Goal: Information Seeking & Learning: Learn about a topic

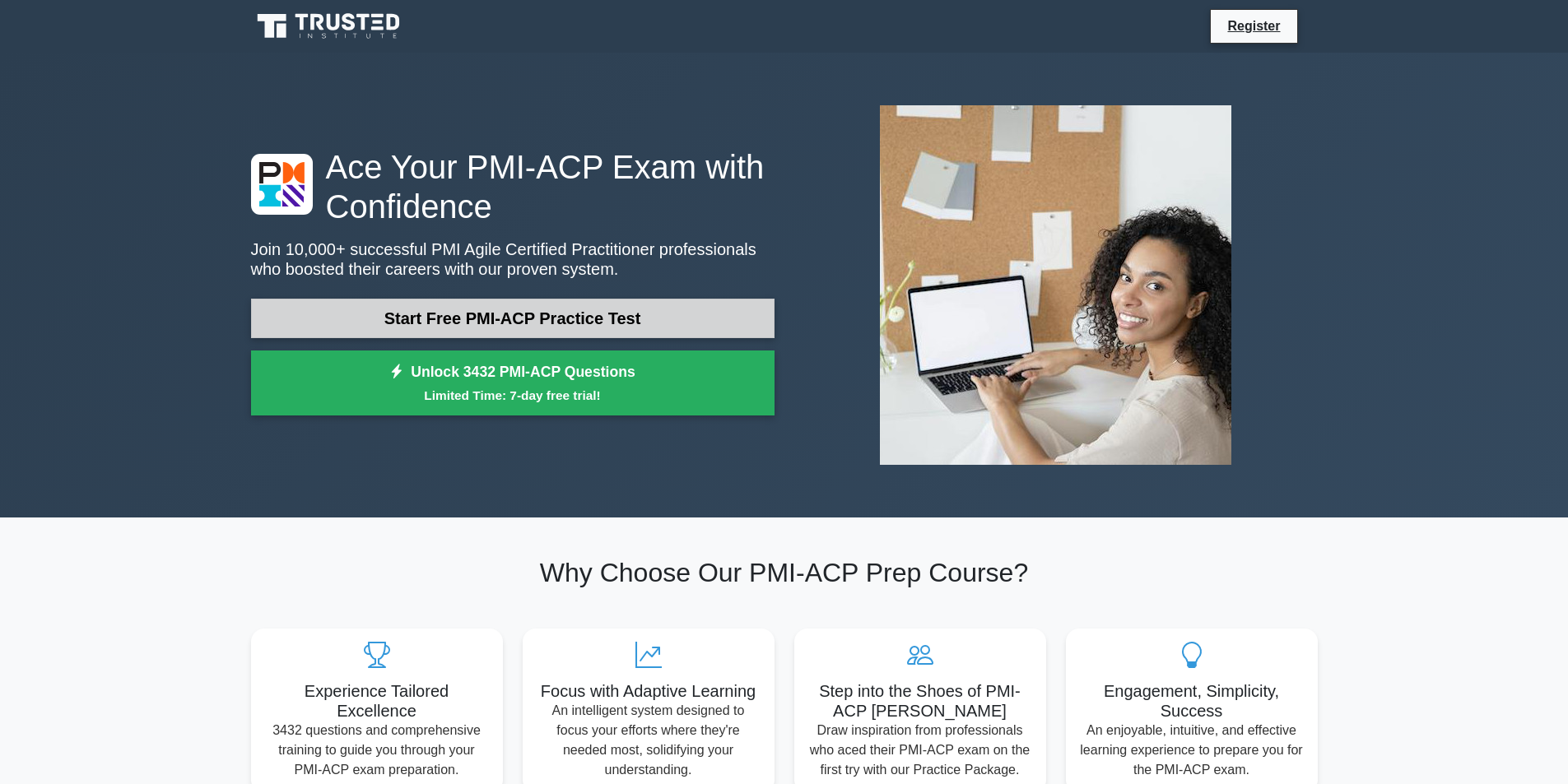
click at [624, 313] on link "Start Free PMI-ACP Practice Test" at bounding box center [513, 319] width 524 height 39
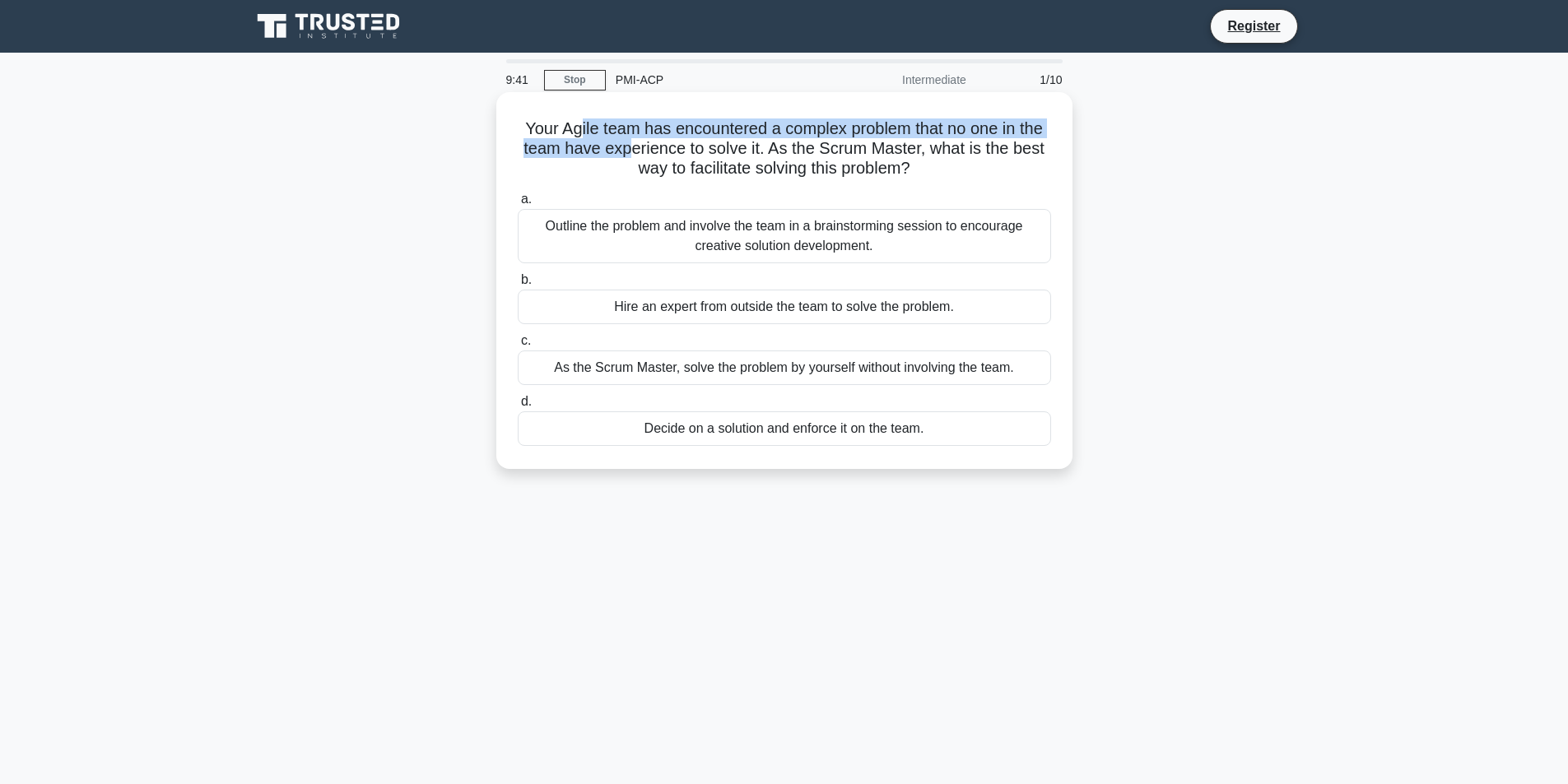
drag, startPoint x: 579, startPoint y: 136, endPoint x: 633, endPoint y: 146, distance: 54.9
click at [633, 146] on h5 "Your Agile team has encountered a complex problem that no one in the team have …" at bounding box center [784, 149] width 537 height 61
click at [601, 165] on h5 "Your Agile team has encountered a complex problem that no one in the team have …" at bounding box center [784, 149] width 537 height 61
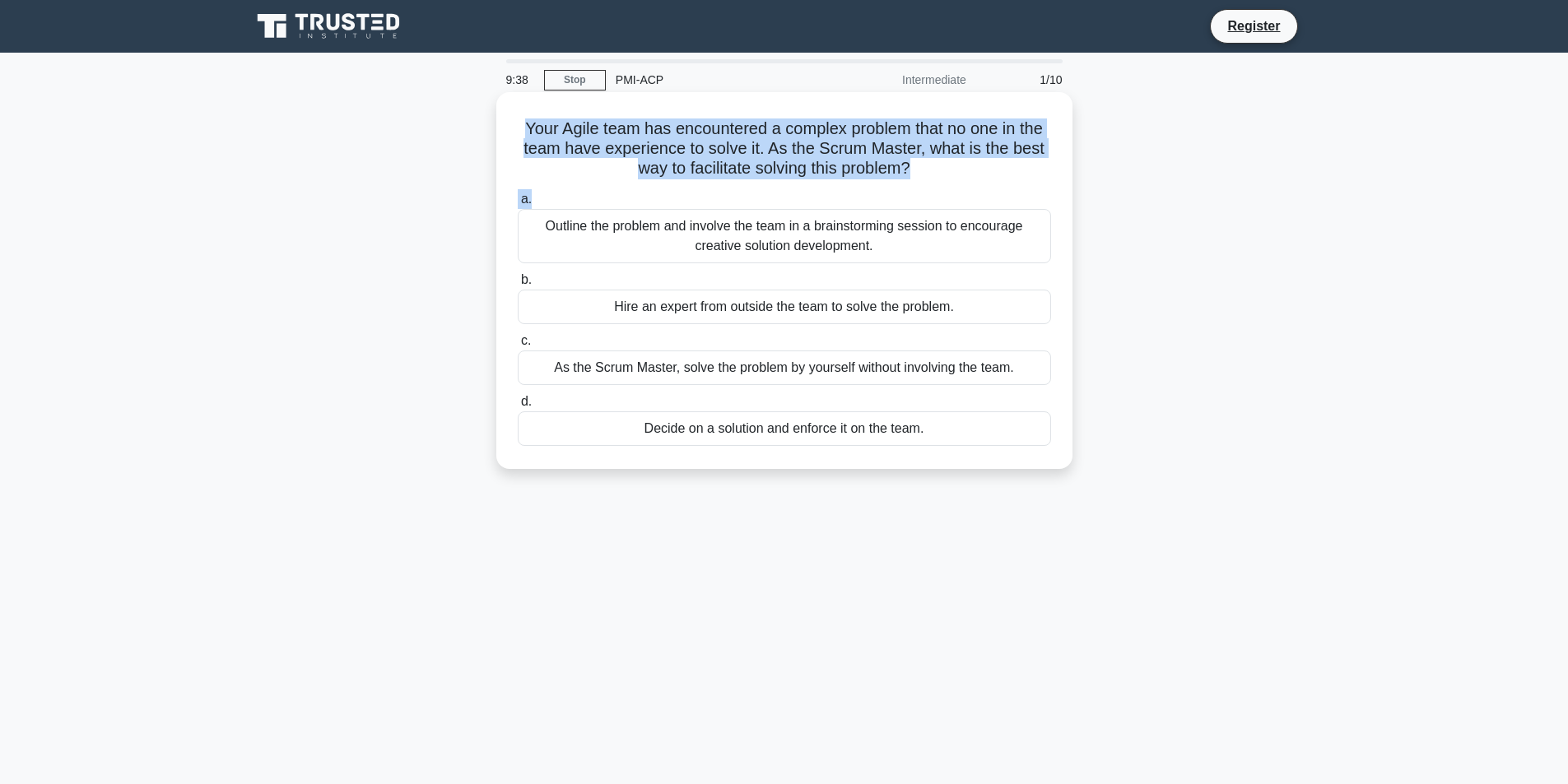
drag, startPoint x: 517, startPoint y: 134, endPoint x: 1005, endPoint y: 191, distance: 491.3
click at [1005, 191] on div "Your Agile team has encountered a complex problem that no one in the team have …" at bounding box center [784, 281] width 563 height 364
click at [612, 179] on h5 "Your Agile team has encountered a complex problem that no one in the team have …" at bounding box center [784, 149] width 537 height 61
drag, startPoint x: 511, startPoint y: 132, endPoint x: 913, endPoint y: 167, distance: 403.5
click at [913, 167] on div "Your Agile team has encountered a complex problem that no one in the team have …" at bounding box center [784, 281] width 563 height 364
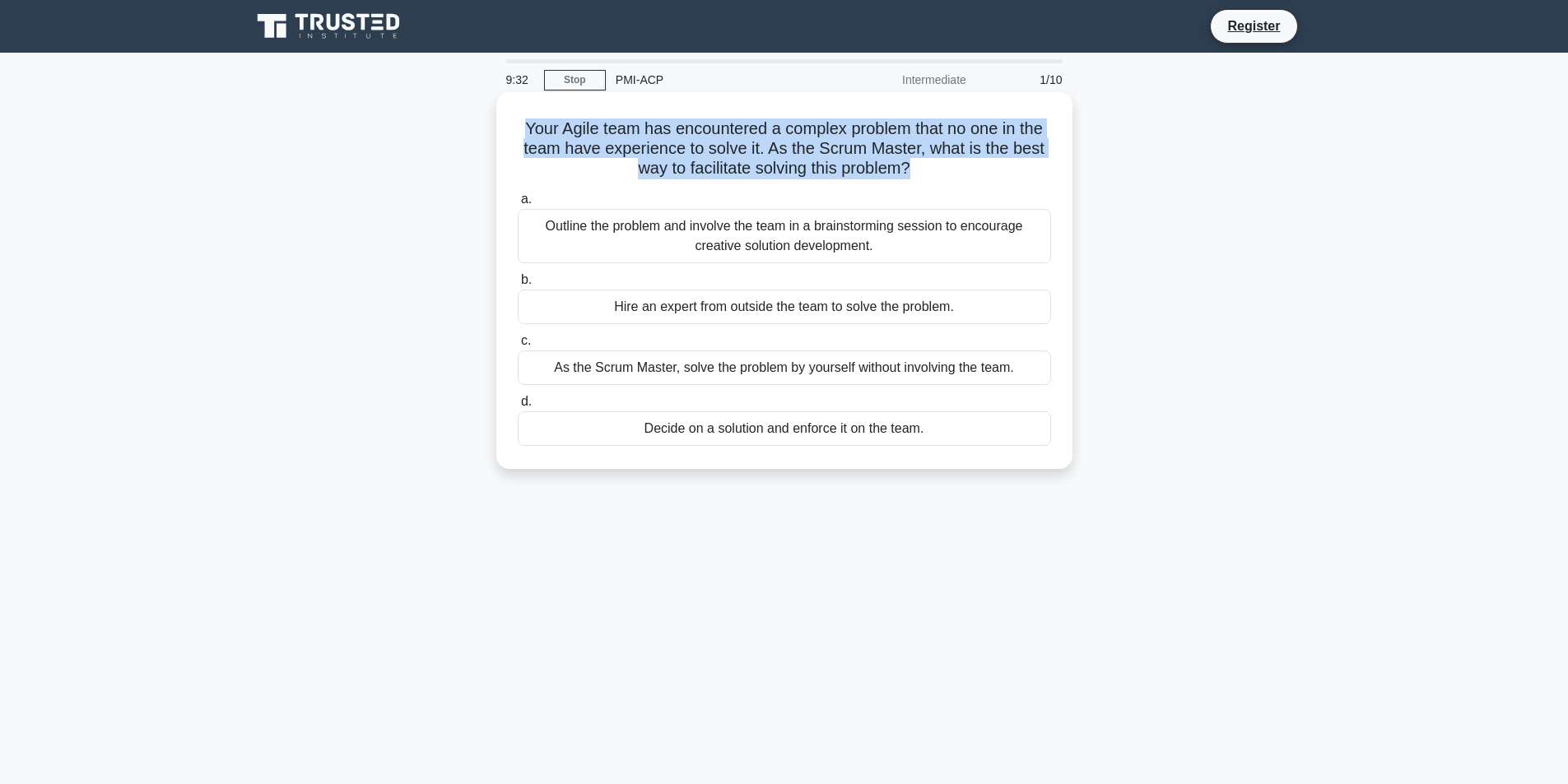
copy h5 "Your Agile team has encountered a complex problem that no one in the team have …"
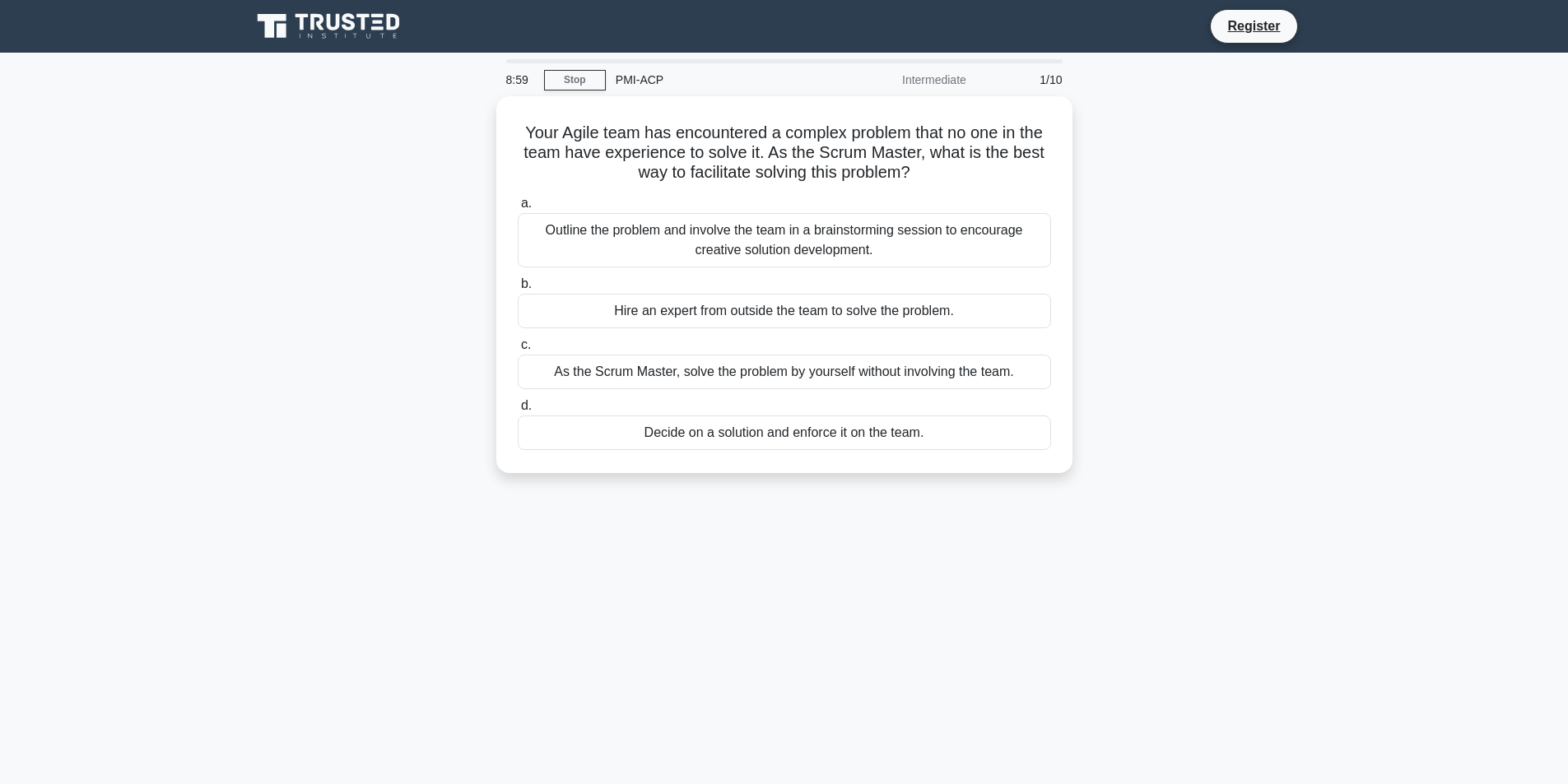
click at [713, 600] on div "8:59 Stop PMI-ACP Intermediate 1/10 Your Agile team has encountered a complex p…" at bounding box center [784, 470] width 1087 height 822
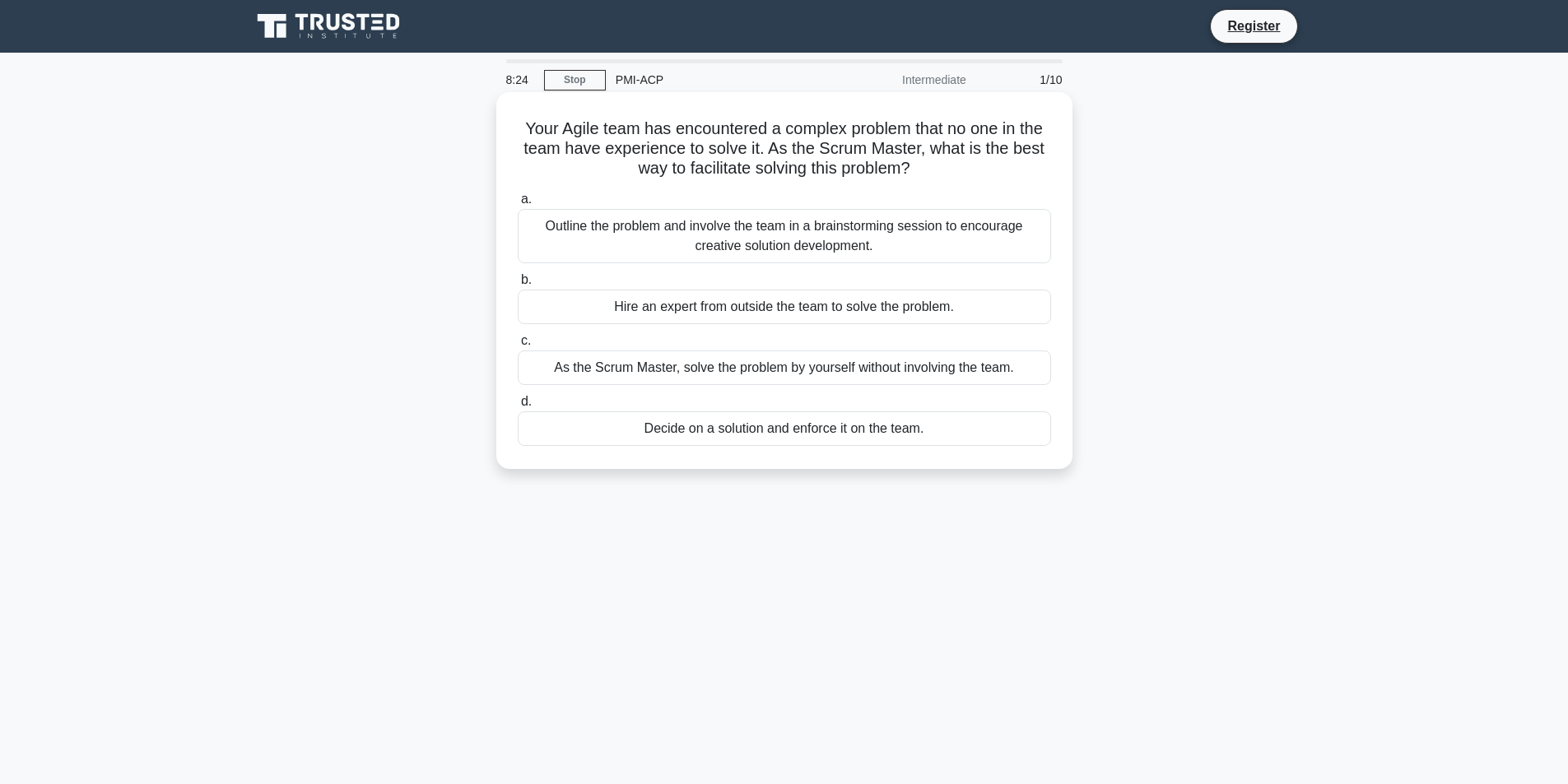
click at [693, 252] on div "Outline the problem and involve the team in a brainstorming session to encourag…" at bounding box center [784, 237] width 533 height 55
click at [518, 205] on input "a. Outline the problem and involve the team in a brainstorming session to encou…" at bounding box center [518, 199] width 0 height 11
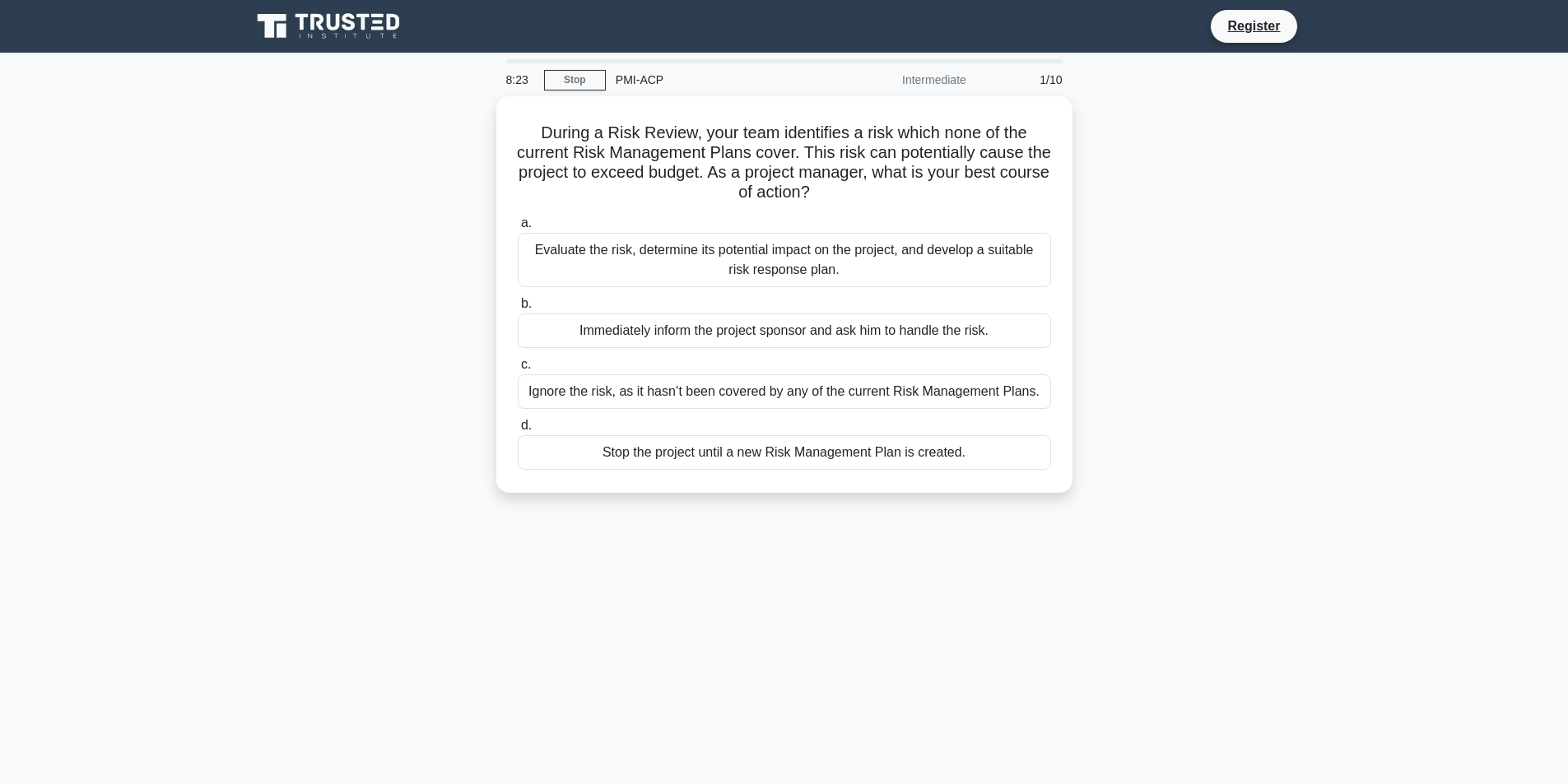
click at [693, 252] on div "Evaluate the risk, determine its potential impact on the project, and develop a…" at bounding box center [784, 260] width 533 height 55
click at [518, 229] on input "a. Evaluate the risk, determine its potential impact on the project, and develo…" at bounding box center [518, 223] width 0 height 11
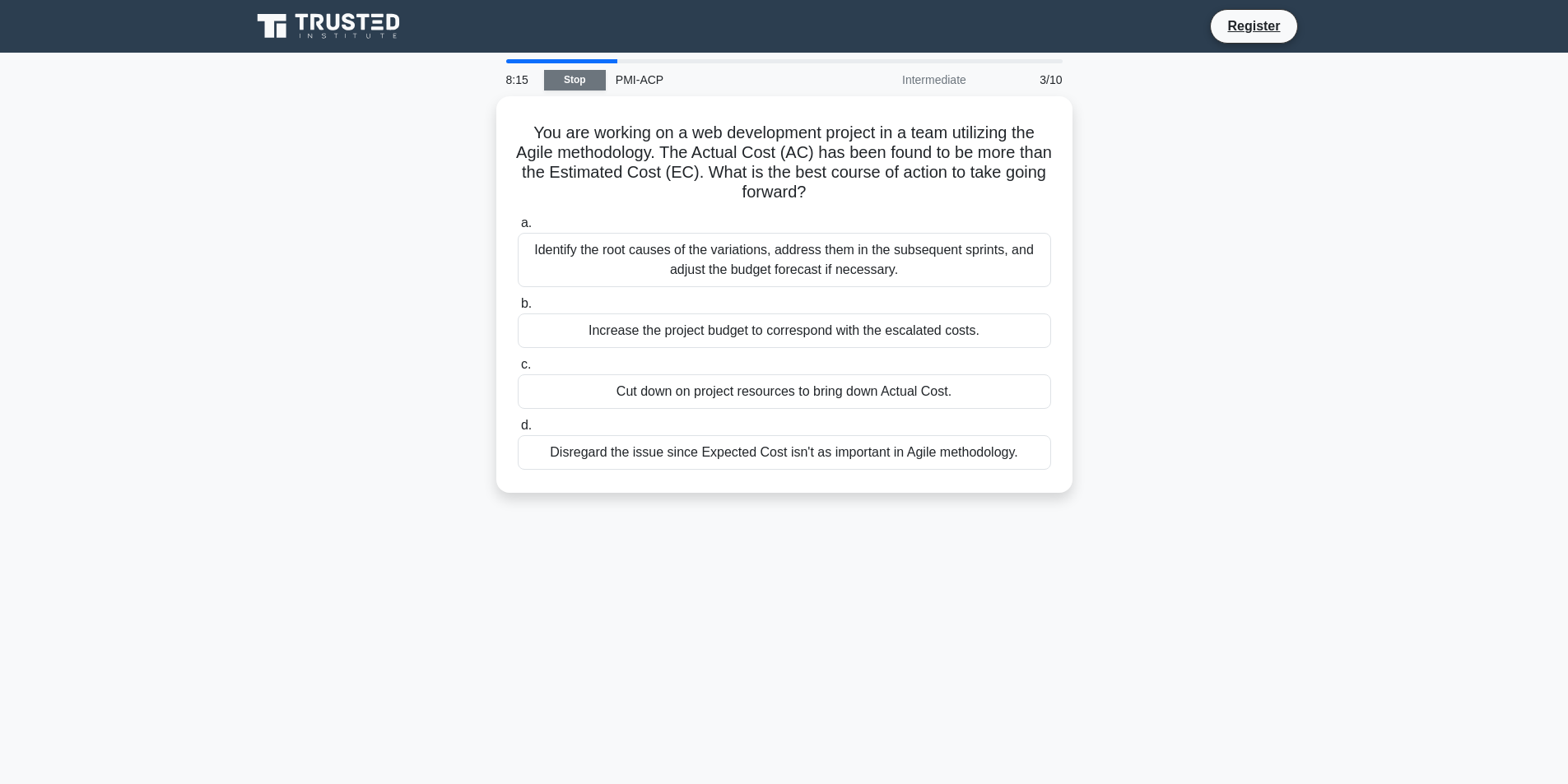
click at [585, 75] on link "Stop" at bounding box center [575, 80] width 62 height 20
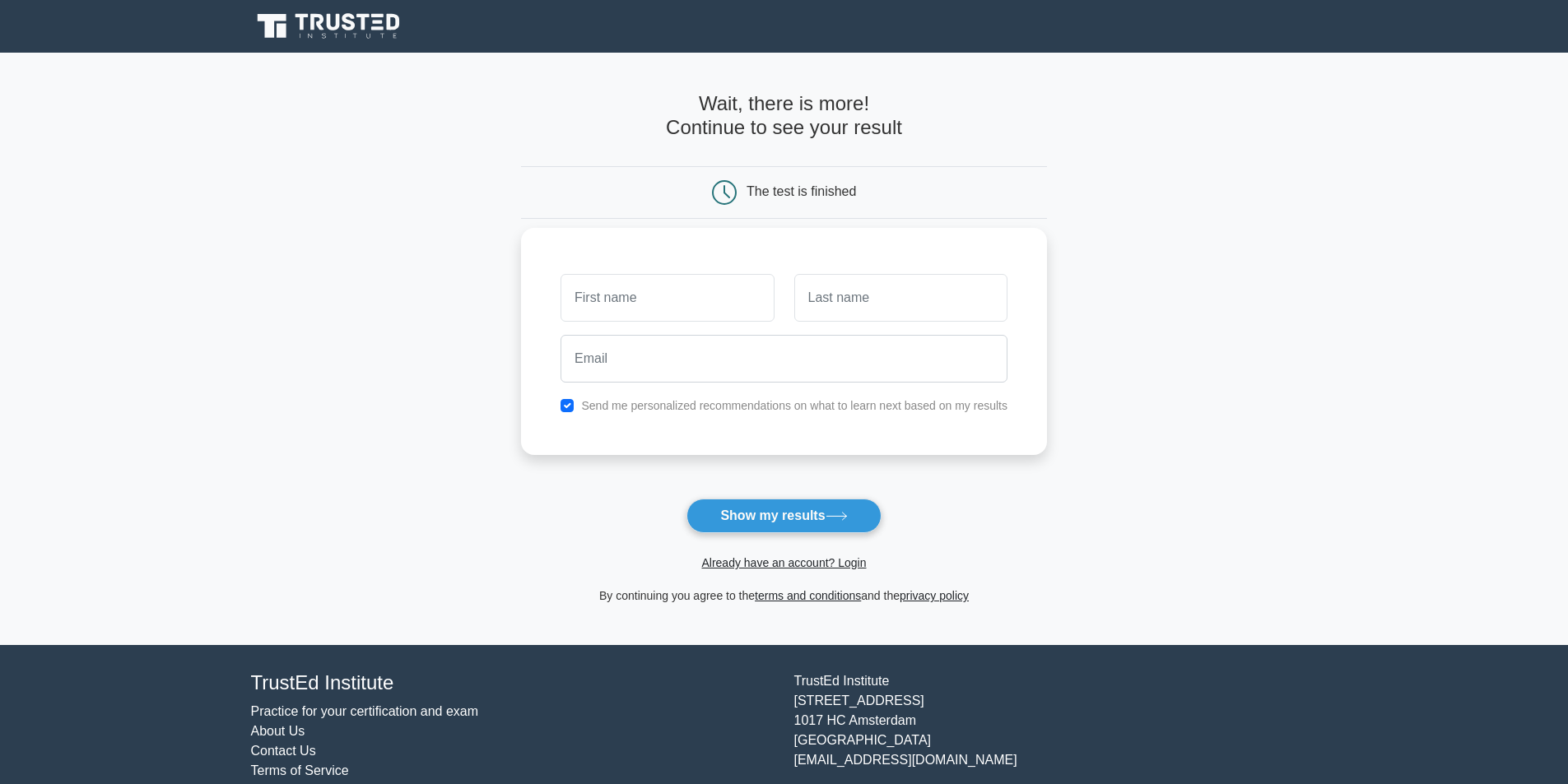
drag, startPoint x: 614, startPoint y: 319, endPoint x: 614, endPoint y: 270, distance: 49.0
